Goal: Download file/media

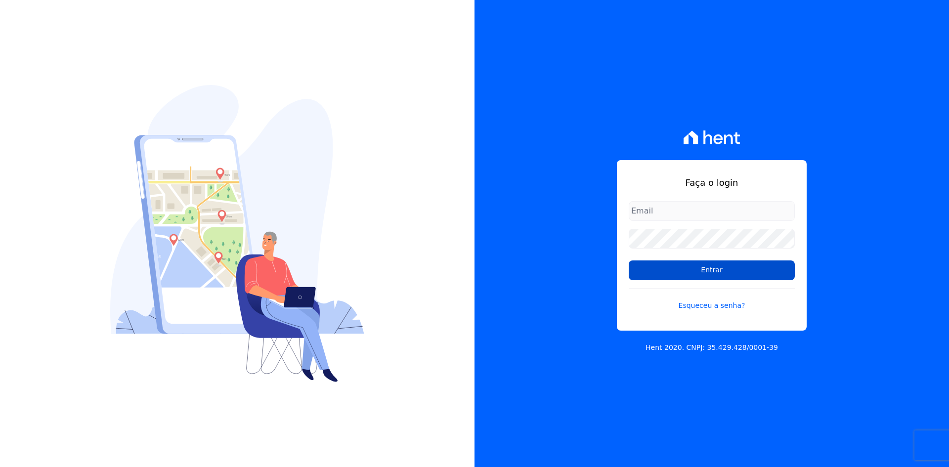
type input "contasareceber@deveck.com.br"
click at [720, 272] on input "Entrar" at bounding box center [711, 270] width 166 height 20
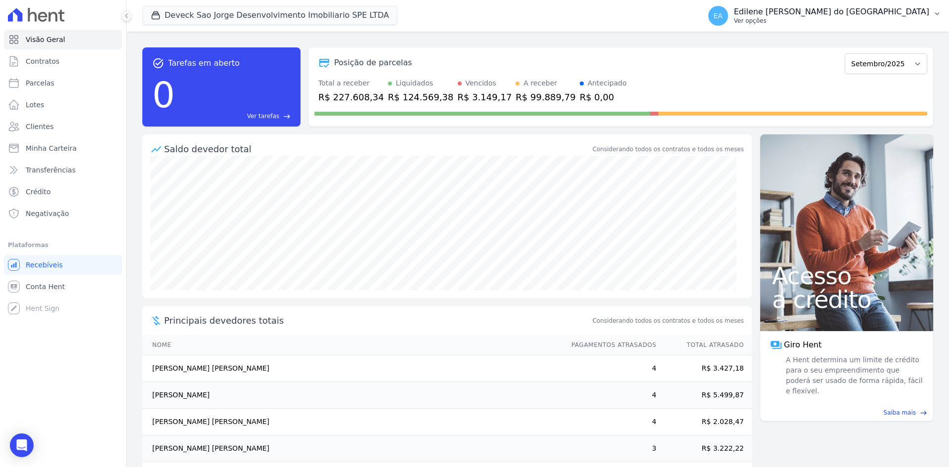
click at [795, 20] on p "Ver opções" at bounding box center [831, 21] width 195 height 8
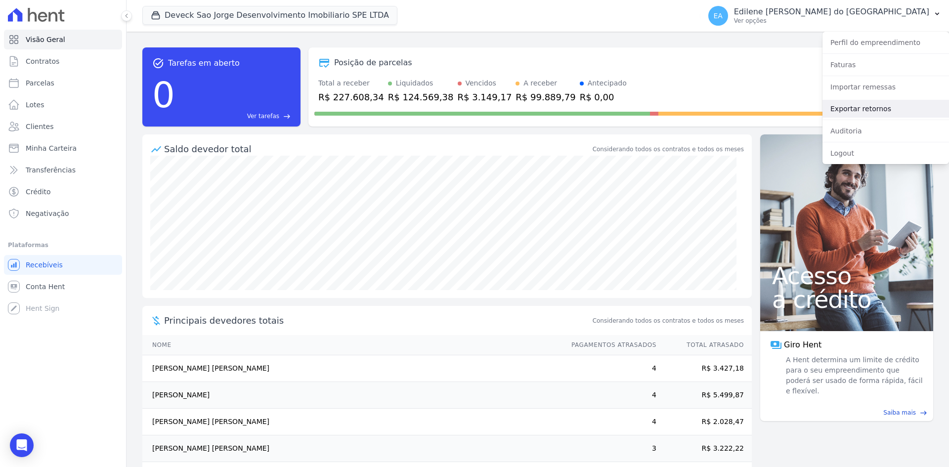
click at [855, 108] on link "Exportar retornos" at bounding box center [885, 109] width 126 height 18
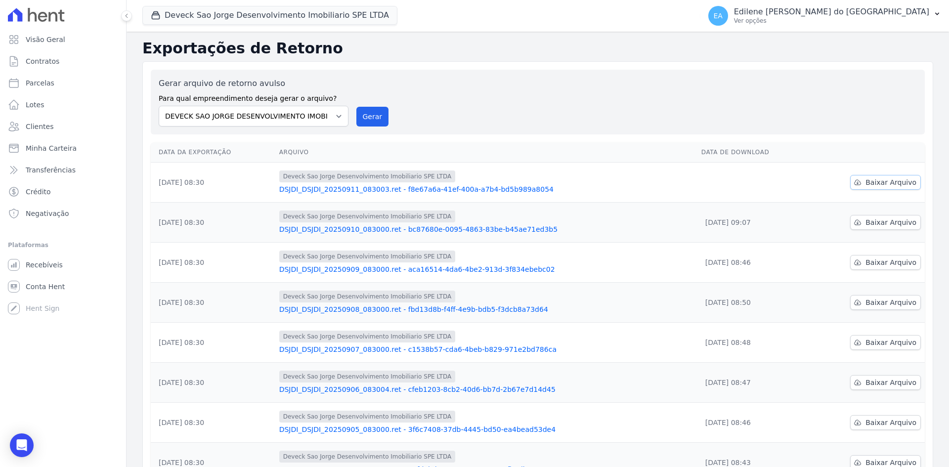
click at [876, 184] on span "Baixar Arquivo" at bounding box center [890, 182] width 51 height 10
